Goal: Transaction & Acquisition: Download file/media

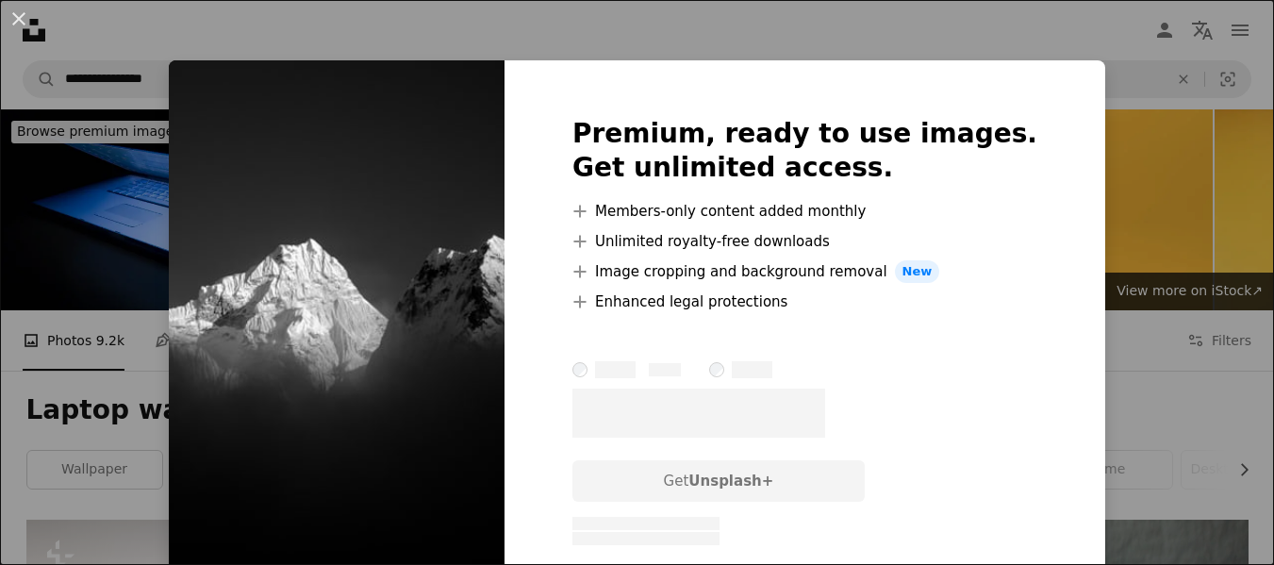
scroll to position [5688, 0]
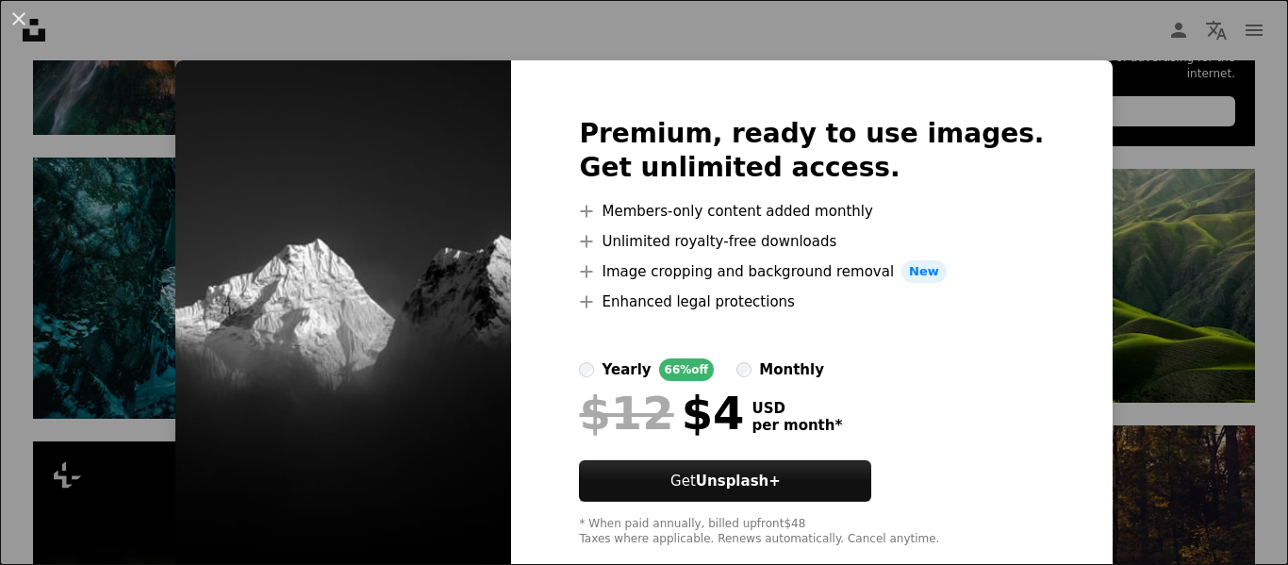
click at [464, 256] on img at bounding box center [343, 331] width 336 height 543
click at [1194, 122] on div "An X shape Premium, ready to use images. Get unlimited access. A plus sign Memb…" at bounding box center [644, 282] width 1288 height 565
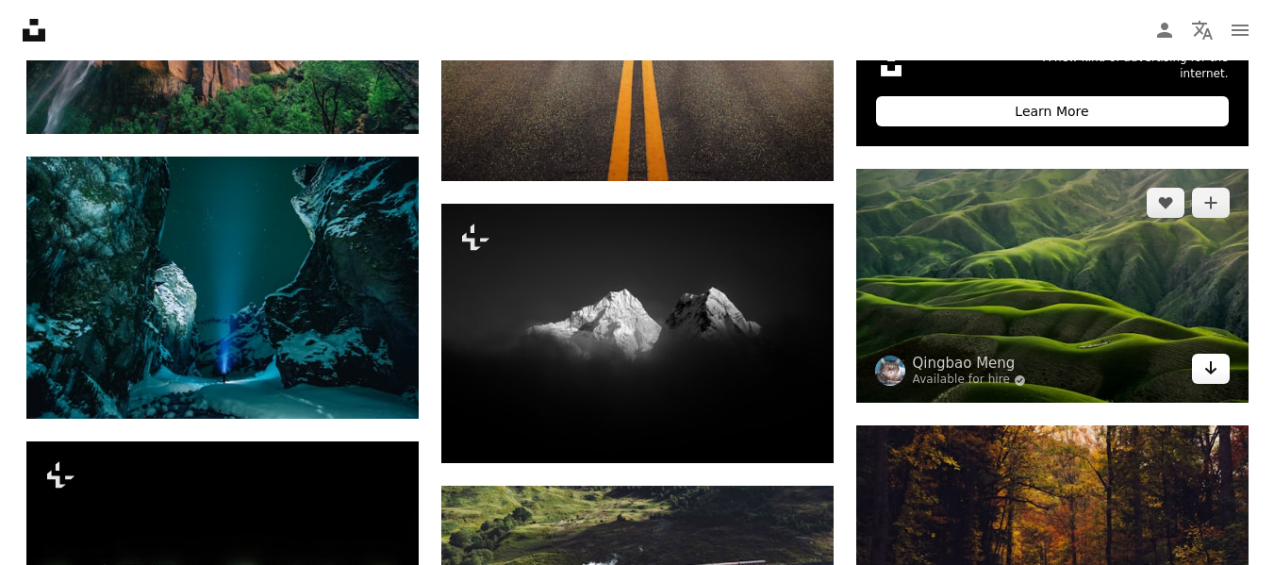
click at [1211, 380] on link "Arrow pointing down" at bounding box center [1211, 369] width 38 height 30
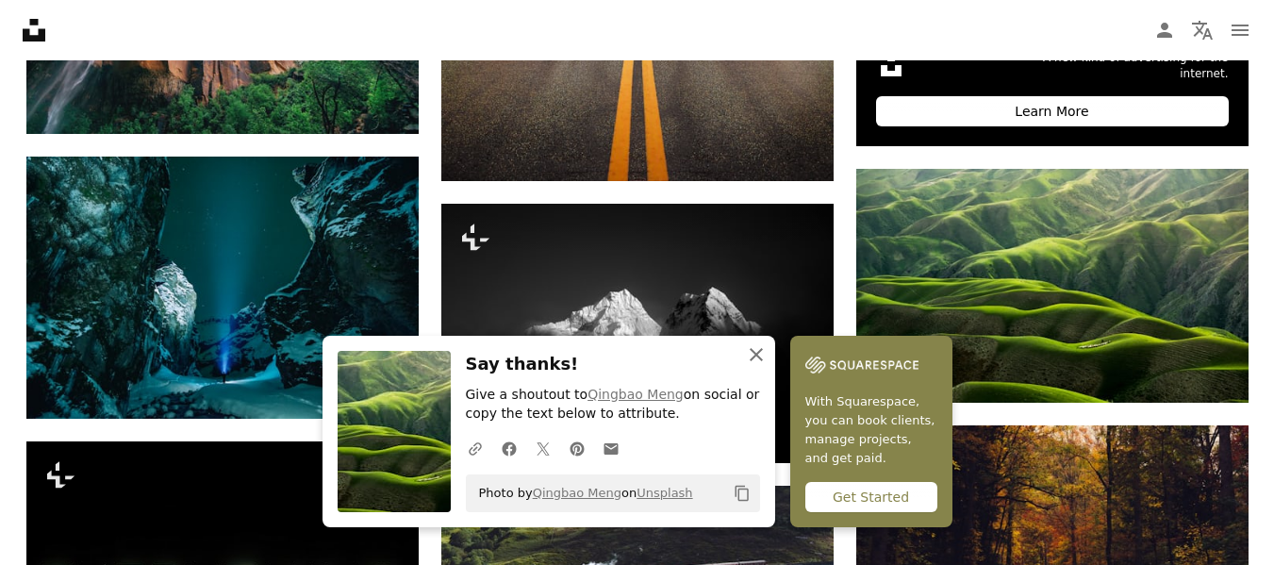
click at [756, 343] on icon "An X shape" at bounding box center [756, 354] width 23 height 23
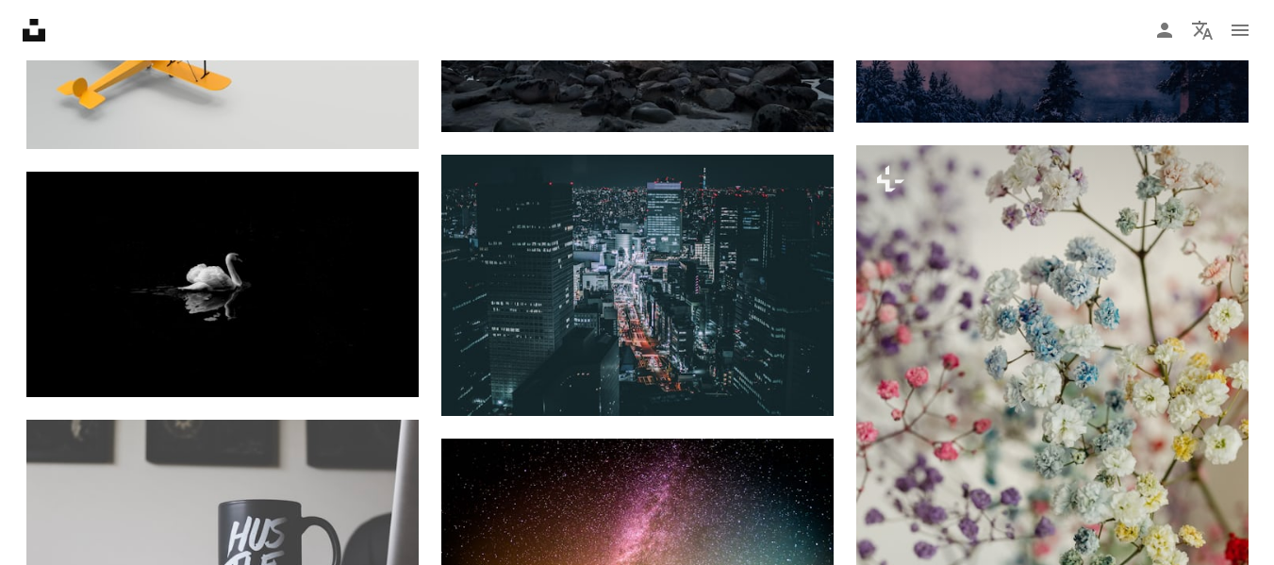
scroll to position [7385, 0]
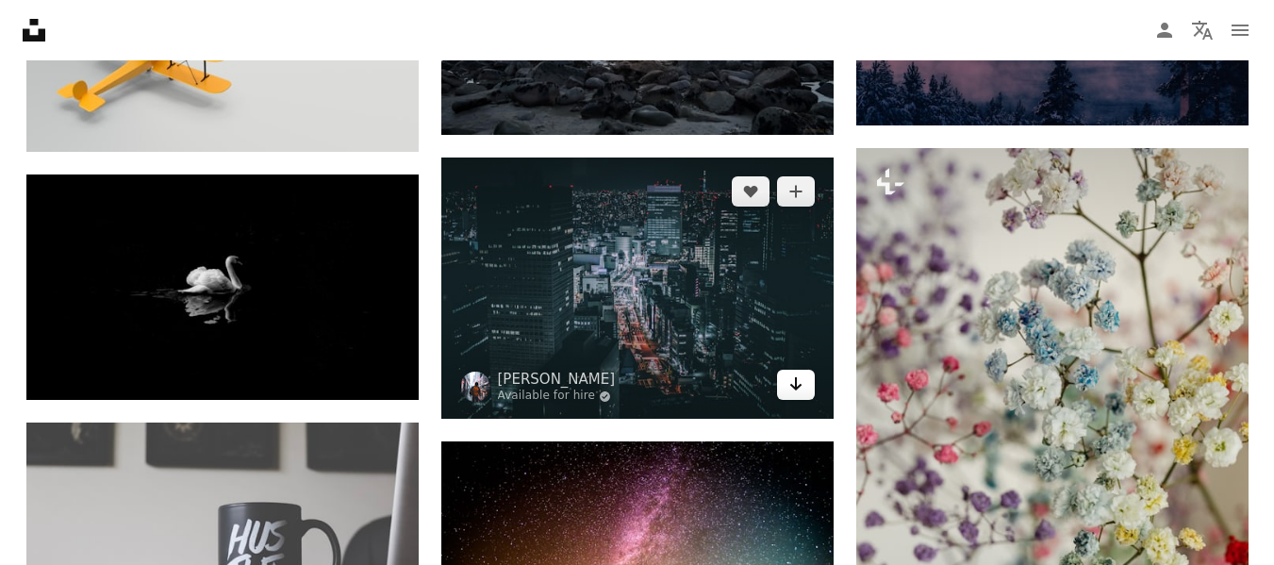
click at [798, 394] on icon "Arrow pointing down" at bounding box center [795, 383] width 15 height 23
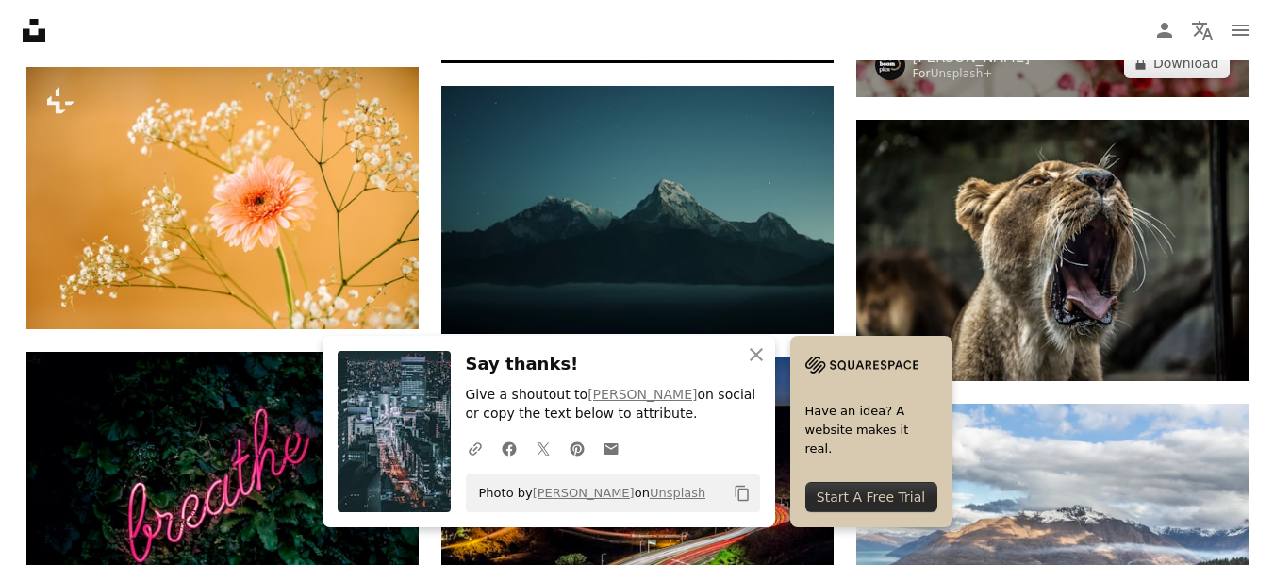
scroll to position [8026, 0]
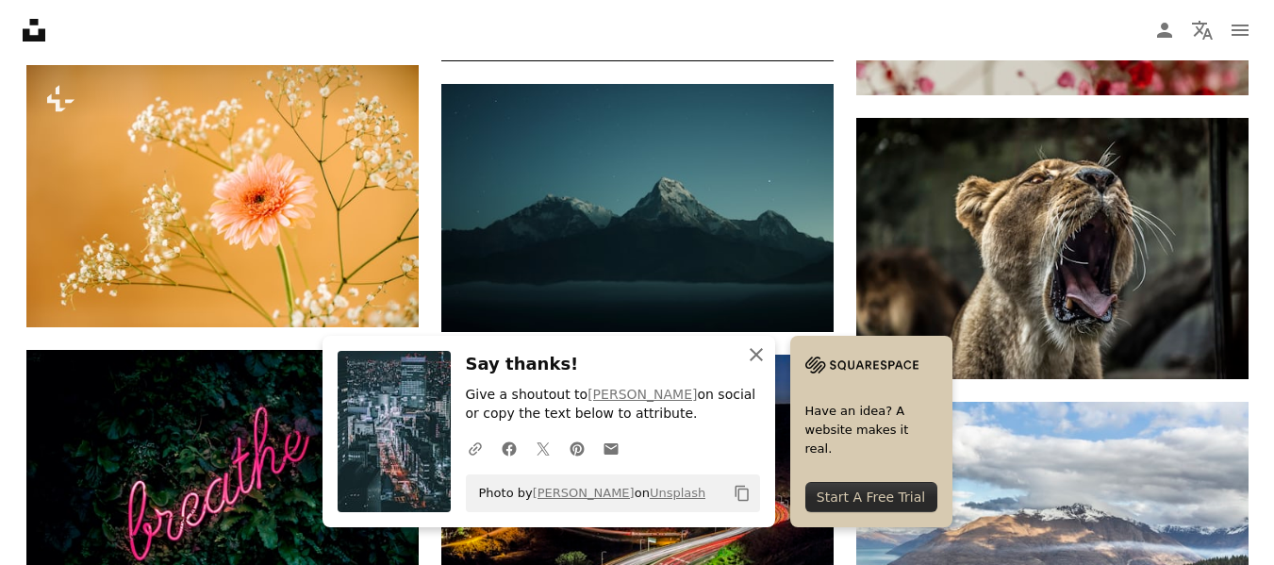
click at [753, 351] on icon "button" at bounding box center [755, 354] width 13 height 13
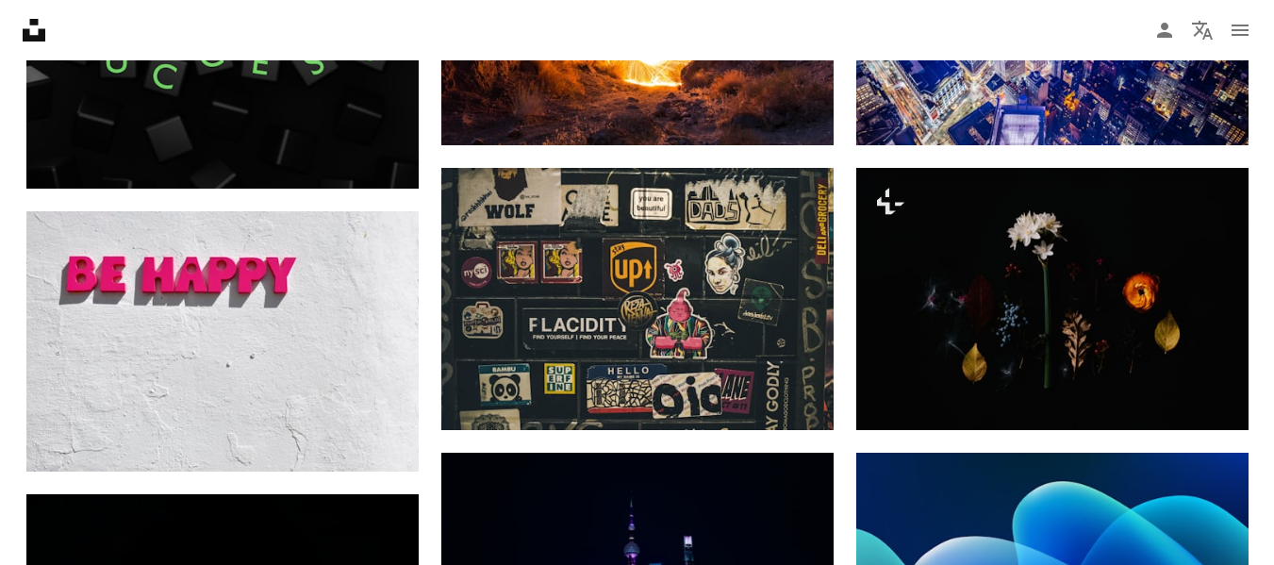
scroll to position [14650, 0]
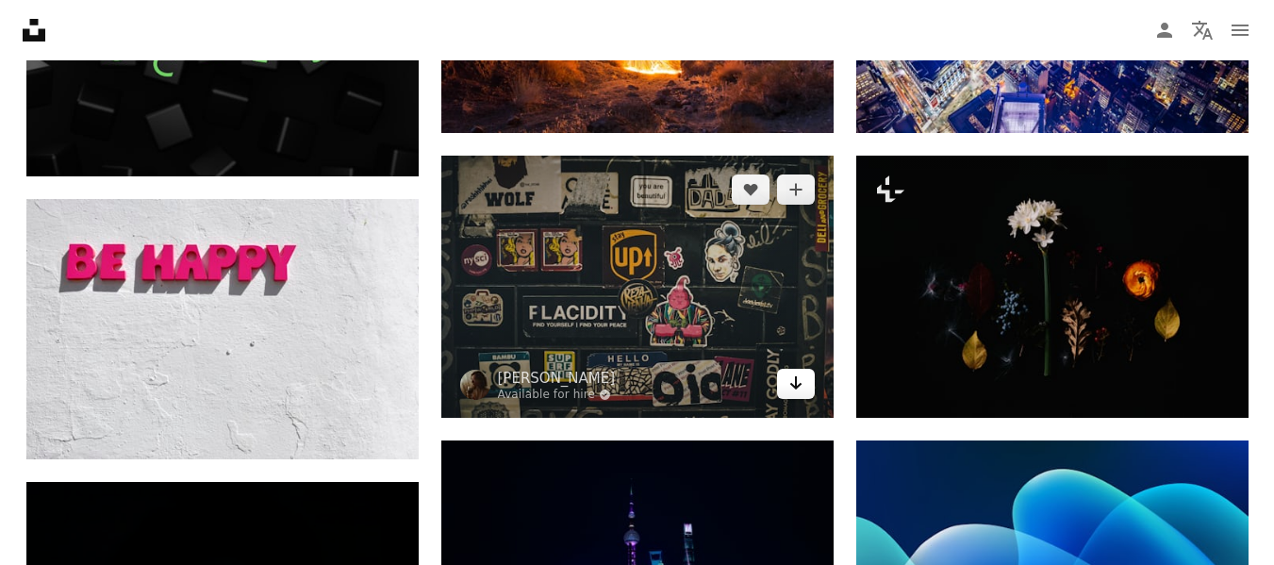
click at [797, 375] on icon "Arrow pointing down" at bounding box center [795, 382] width 15 height 23
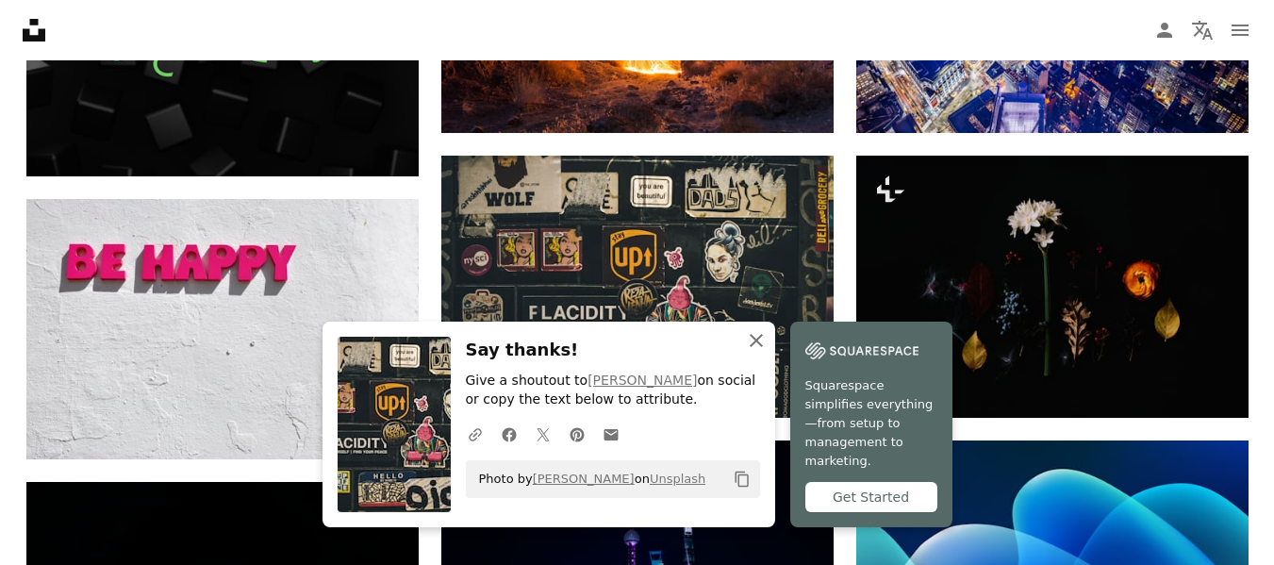
click at [763, 344] on icon "An X shape" at bounding box center [756, 340] width 23 height 23
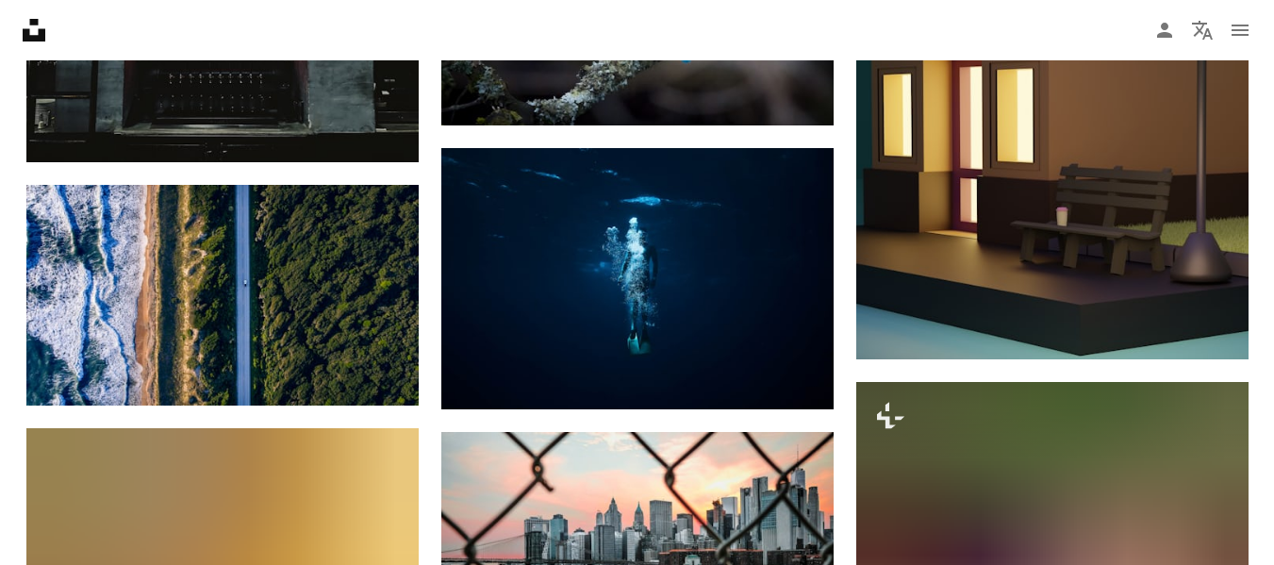
scroll to position [16398, 0]
